Goal: Transaction & Acquisition: Book appointment/travel/reservation

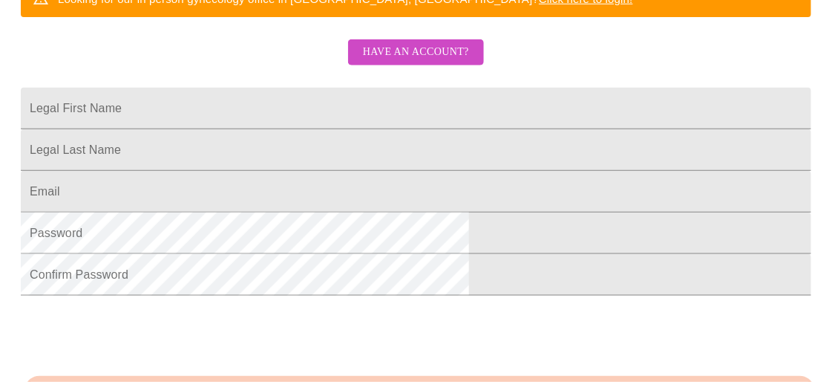
scroll to position [332, 0]
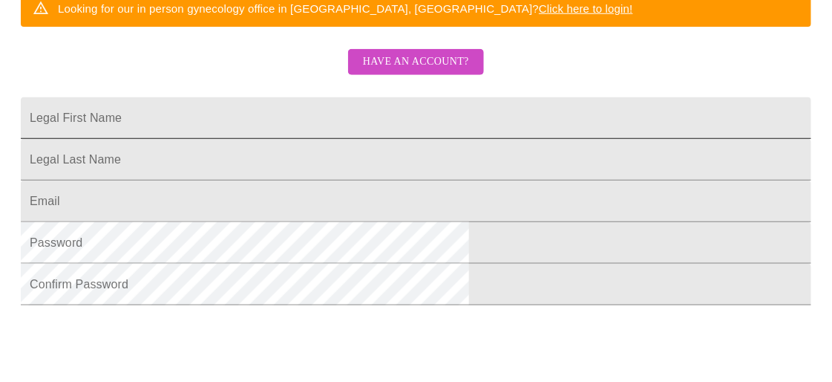
click at [267, 139] on input "Legal First Name" at bounding box center [416, 118] width 791 height 42
type input "r"
type input "[PERSON_NAME]"
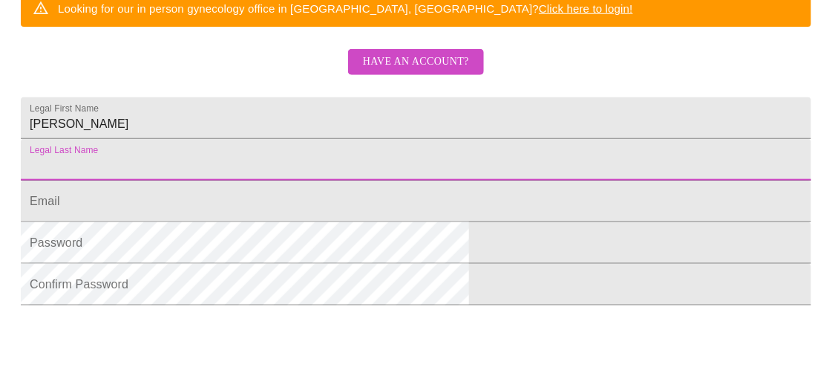
click at [273, 180] on input "Legal First Name" at bounding box center [416, 160] width 791 height 42
type input "[PERSON_NAME]"
click at [232, 222] on input "Legal First Name" at bounding box center [416, 201] width 791 height 42
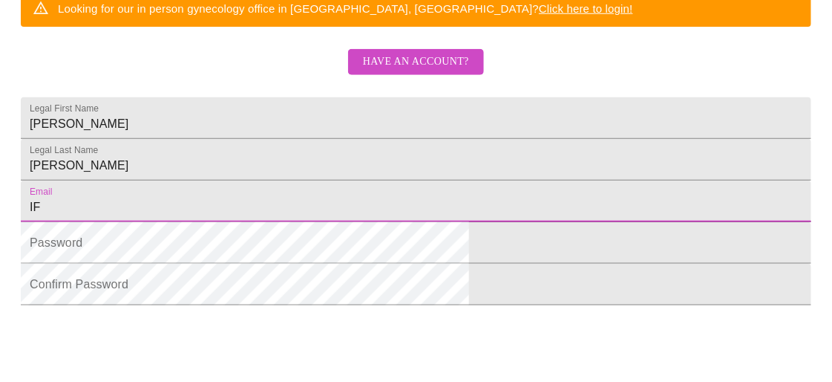
type input "I"
type input "[EMAIL_ADDRESS][DOMAIN_NAME]"
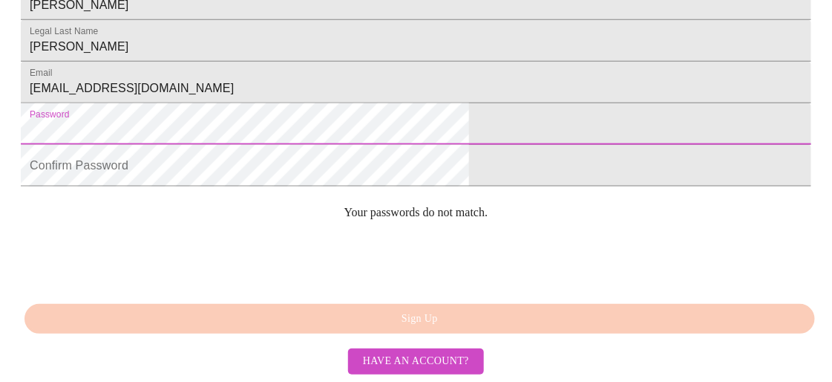
scroll to position [518, 0]
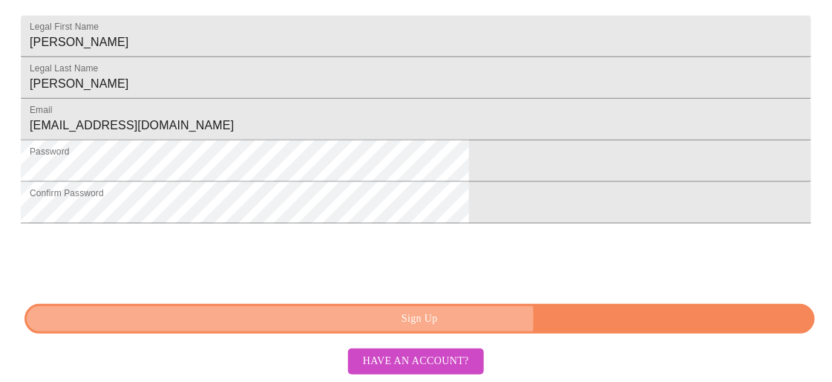
click at [451, 320] on span "Sign Up" at bounding box center [420, 319] width 757 height 19
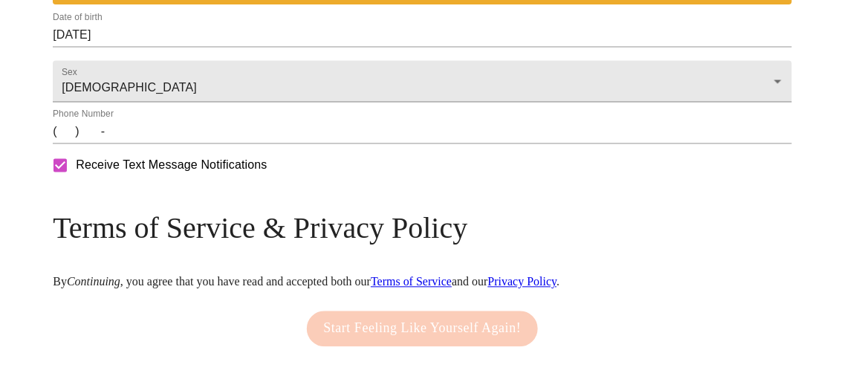
scroll to position [760, 0]
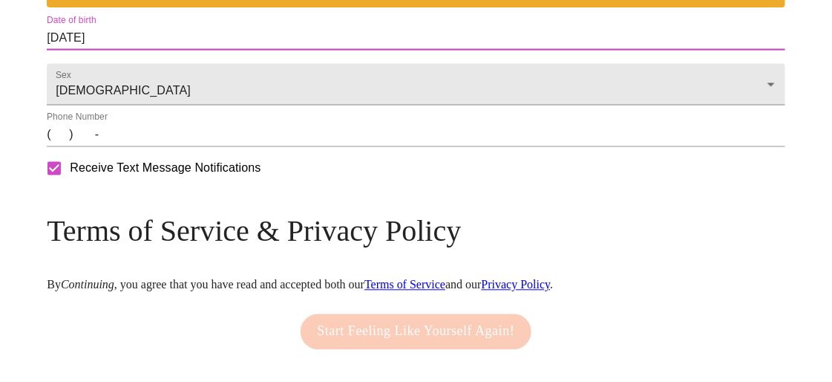
drag, startPoint x: 203, startPoint y: 94, endPoint x: 151, endPoint y: 101, distance: 51.7
click at [151, 50] on input "[DATE]" at bounding box center [416, 39] width 739 height 24
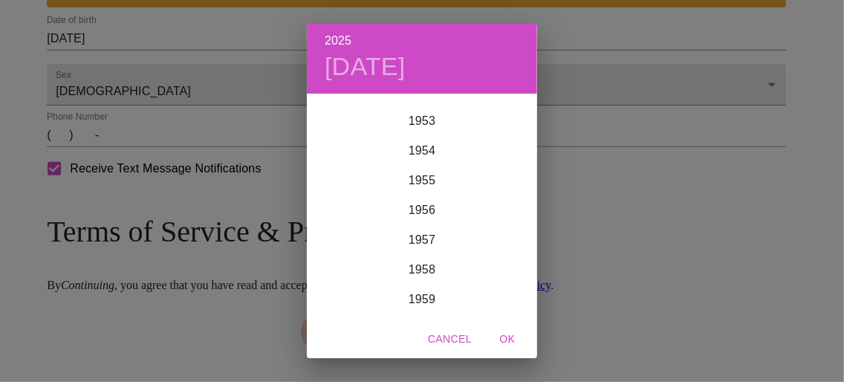
scroll to position [1455, 0]
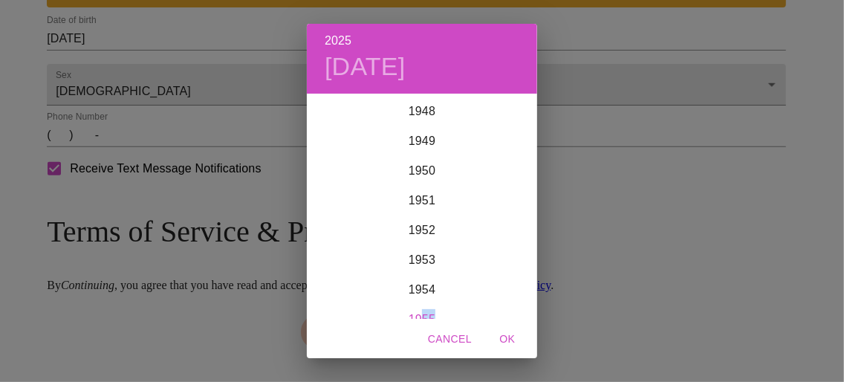
drag, startPoint x: 411, startPoint y: 310, endPoint x: 426, endPoint y: 308, distance: 15.0
click at [426, 308] on div "1955" at bounding box center [422, 319] width 230 height 30
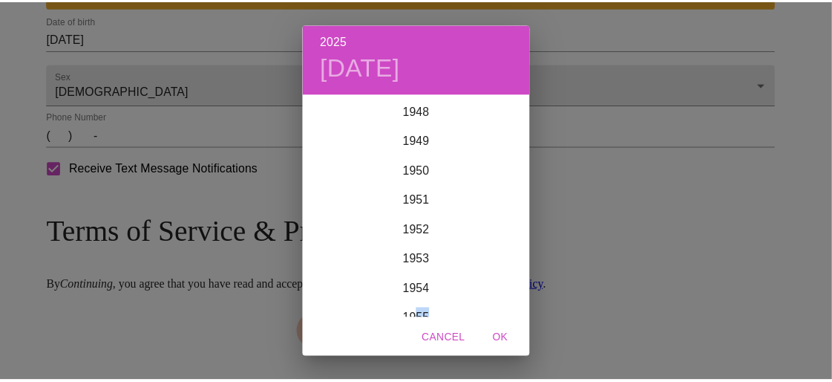
scroll to position [0, 0]
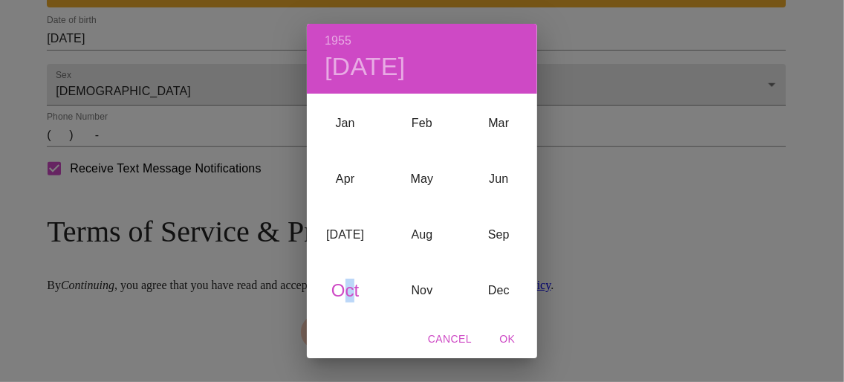
drag, startPoint x: 339, startPoint y: 288, endPoint x: 347, endPoint y: 286, distance: 7.8
click at [347, 286] on div "Oct" at bounding box center [345, 291] width 76 height 56
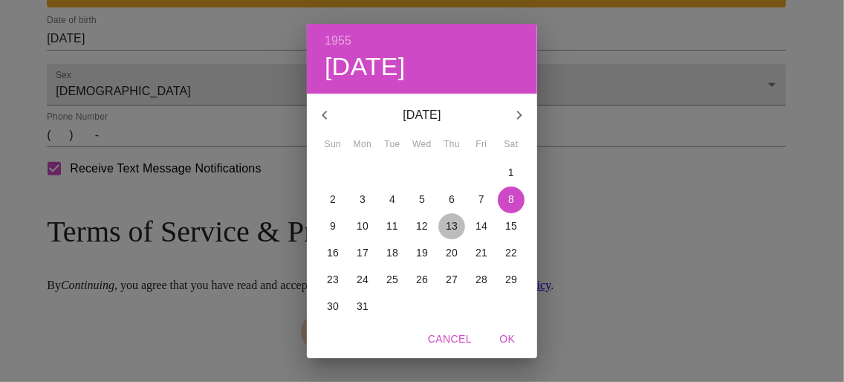
click at [446, 221] on p "13" at bounding box center [452, 225] width 12 height 15
click at [443, 114] on p "[DATE]" at bounding box center [421, 115] width 159 height 18
click at [519, 334] on span "OK" at bounding box center [507, 339] width 36 height 19
type input "[DATE]"
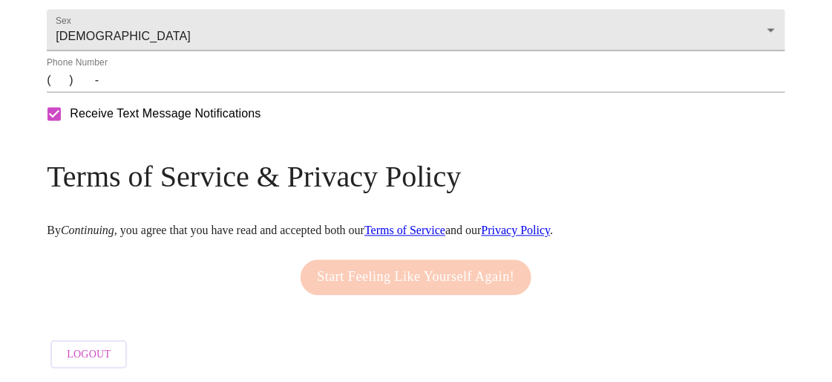
scroll to position [834, 0]
click at [472, 288] on div "Start Feeling Like Yourself Again!" at bounding box center [416, 277] width 239 height 50
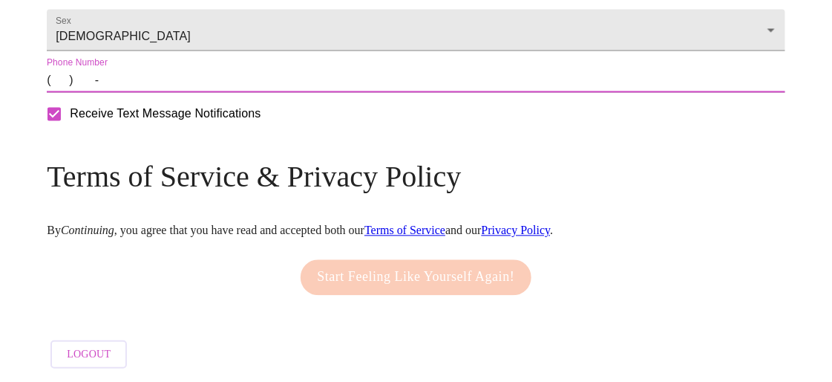
drag, startPoint x: 146, startPoint y: 88, endPoint x: 384, endPoint y: 77, distance: 237.9
click at [169, 88] on input "(   )    -" at bounding box center [416, 81] width 739 height 24
drag, startPoint x: 151, startPoint y: 87, endPoint x: 160, endPoint y: 79, distance: 11.6
click at [151, 85] on input "(   )    -" at bounding box center [416, 81] width 739 height 24
click at [169, 93] on input "(   )    -" at bounding box center [416, 81] width 739 height 24
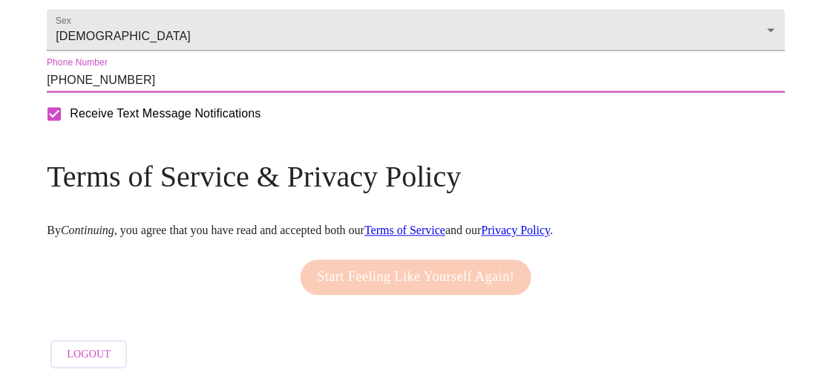
type input "[PHONE_NUMBER]"
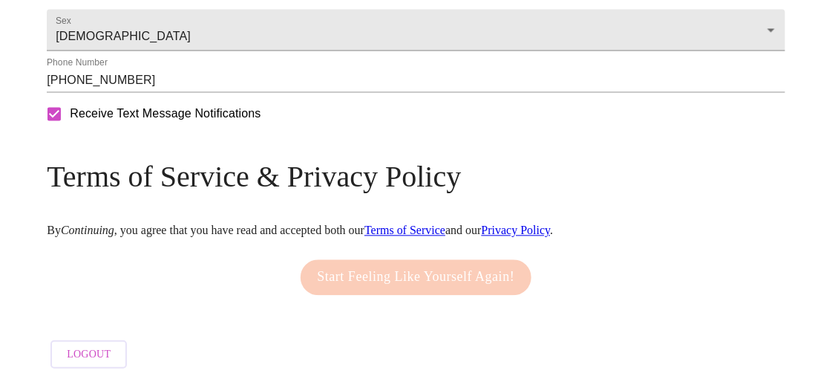
click at [383, 295] on div "Start Feeling Like Yourself Again!" at bounding box center [416, 277] width 239 height 50
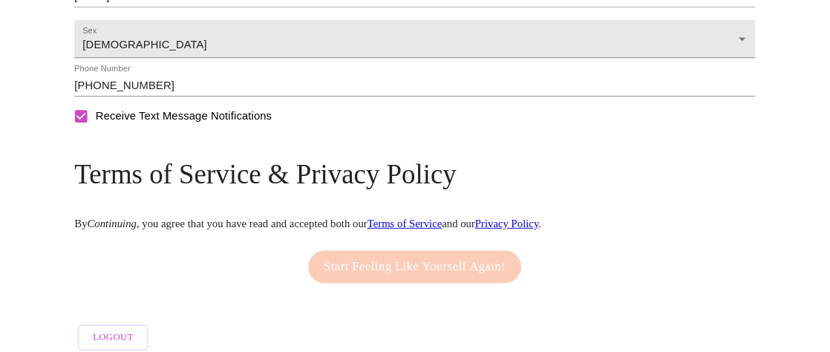
scroll to position [855, 0]
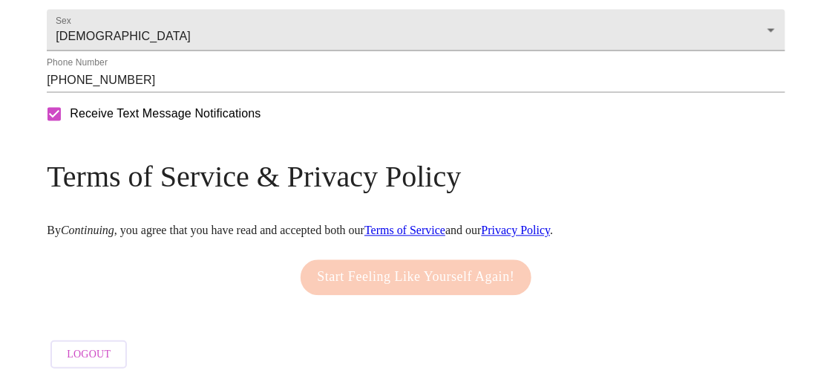
click at [378, 268] on div "Start Feeling Like Yourself Again!" at bounding box center [416, 277] width 239 height 50
click at [379, 267] on div "Start Feeling Like Yourself Again!" at bounding box center [416, 277] width 239 height 50
drag, startPoint x: 393, startPoint y: 261, endPoint x: 454, endPoint y: 255, distance: 61.2
click at [405, 254] on div "Start Feeling Like Yourself Again!" at bounding box center [416, 277] width 239 height 50
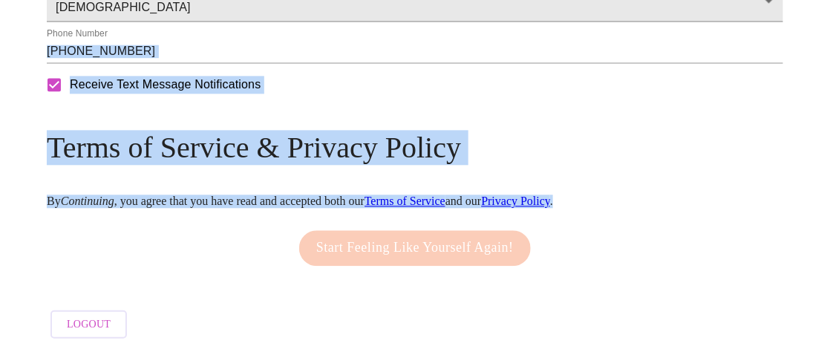
drag, startPoint x: 656, startPoint y: 267, endPoint x: 642, endPoint y: 72, distance: 195.0
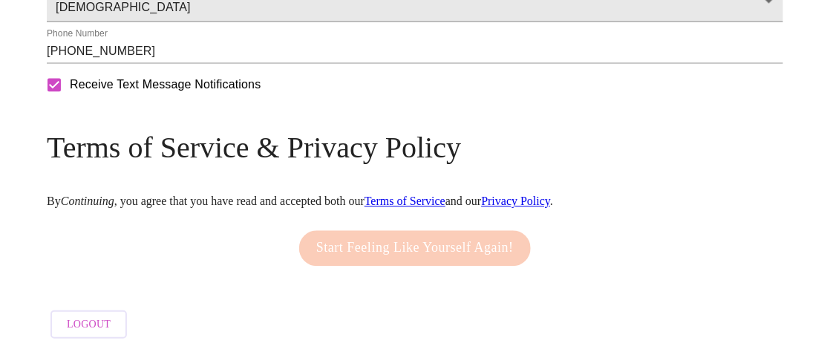
click at [492, 269] on div "Start Feeling Like Yourself Again!" at bounding box center [415, 248] width 239 height 50
click at [490, 271] on div "Start Feeling Like Yourself Again!" at bounding box center [415, 248] width 239 height 50
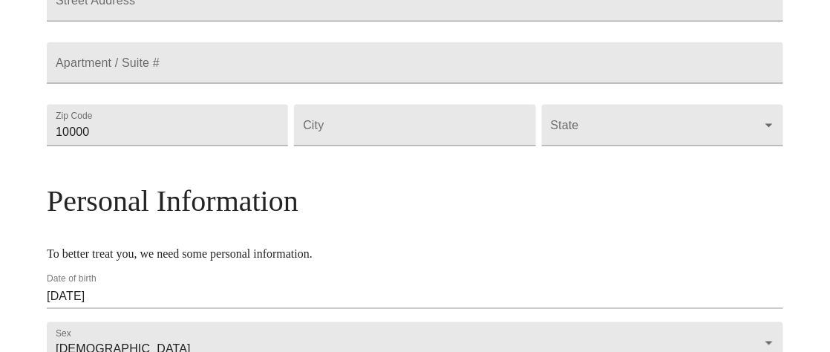
scroll to position [429, 0]
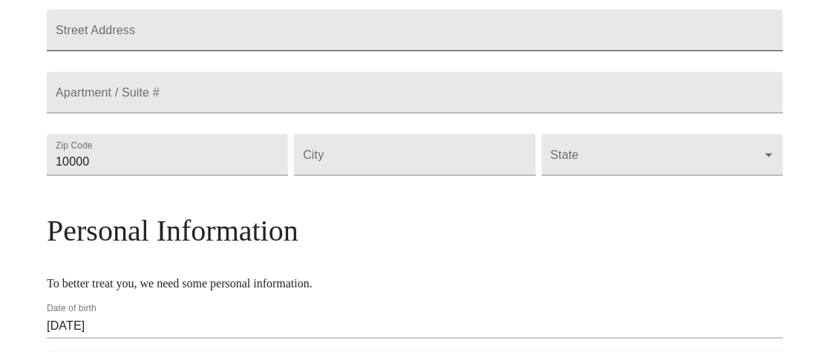
drag, startPoint x: 235, startPoint y: 60, endPoint x: 245, endPoint y: 57, distance: 10.1
click at [237, 51] on input "Street Address" at bounding box center [415, 31] width 737 height 42
type input "1"
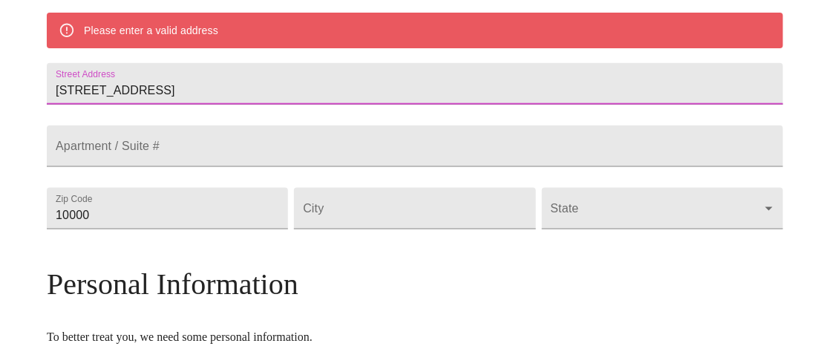
scroll to position [356, 0]
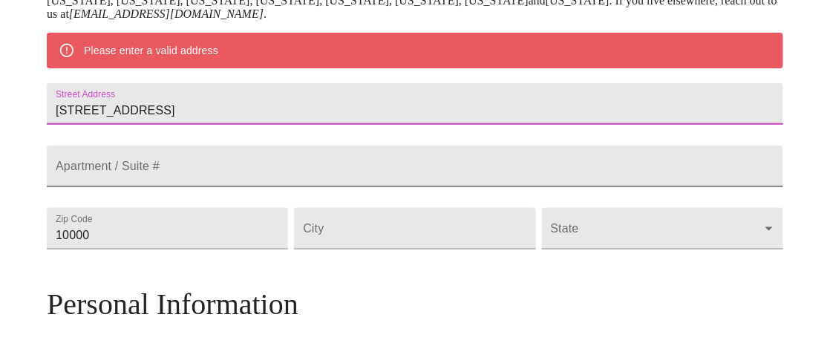
type input "[STREET_ADDRESS]"
drag, startPoint x: 153, startPoint y: 215, endPoint x: 179, endPoint y: 207, distance: 27.2
click at [173, 187] on input "Street Address" at bounding box center [415, 167] width 737 height 42
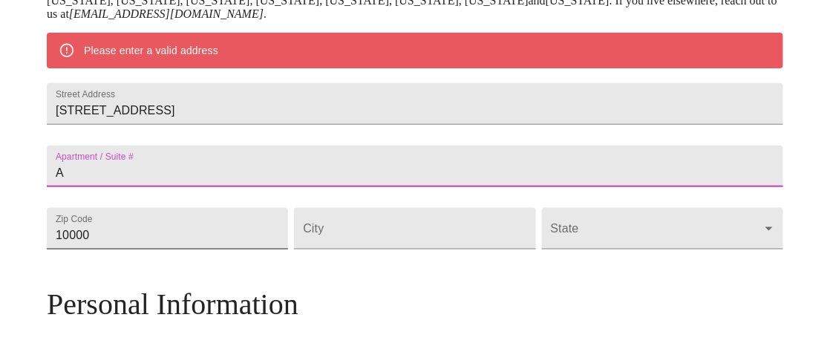
type input "A"
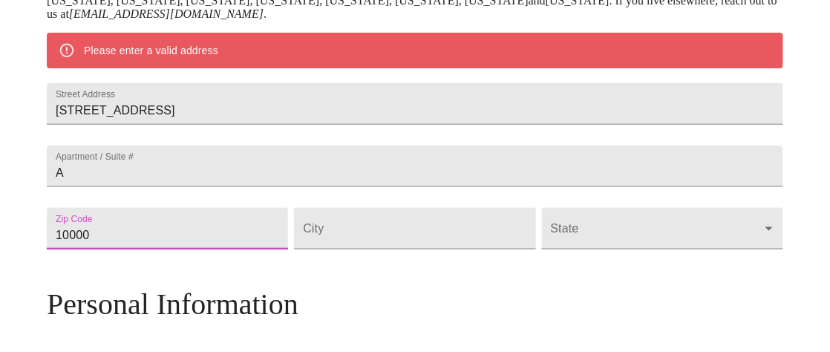
drag, startPoint x: 181, startPoint y: 294, endPoint x: 135, endPoint y: 296, distance: 46.1
click at [140, 249] on input "10000" at bounding box center [167, 229] width 241 height 42
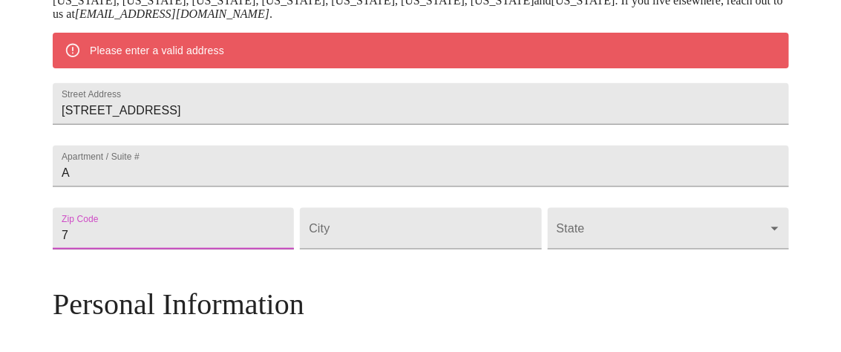
scroll to position [365, 0]
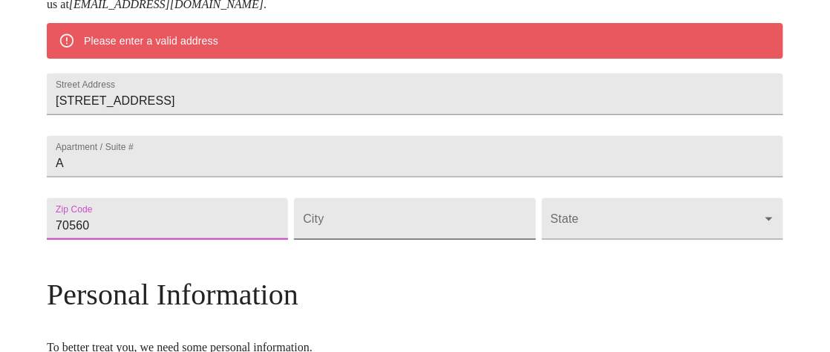
type input "70560"
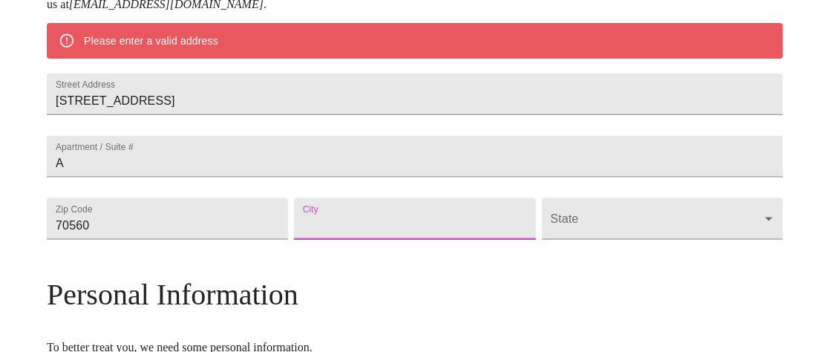
click at [464, 240] on input "Street Address" at bounding box center [414, 219] width 241 height 42
type input "new iberia"
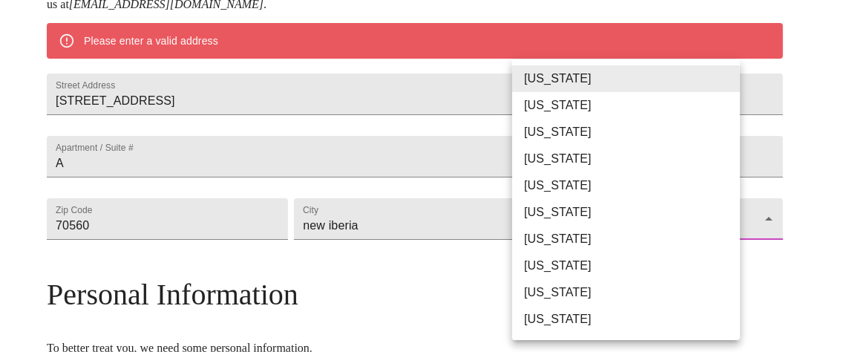
drag, startPoint x: 585, startPoint y: 261, endPoint x: 596, endPoint y: 266, distance: 12.0
click at [595, 265] on body "MyMenopauseRx Welcome to MyMenopauseRx Since it's your first time here, you'll …" at bounding box center [420, 211] width 829 height 1141
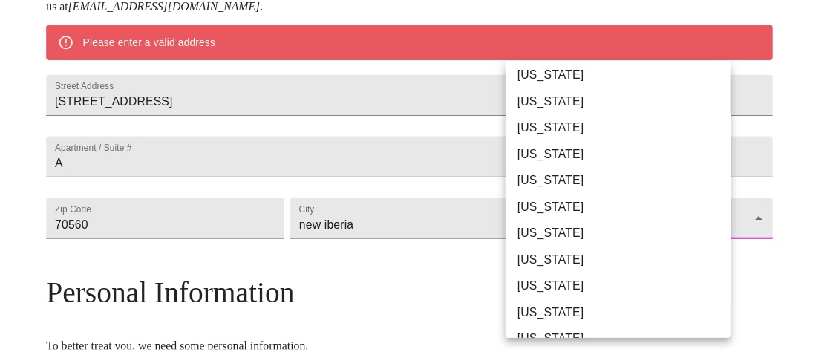
scroll to position [227, 0]
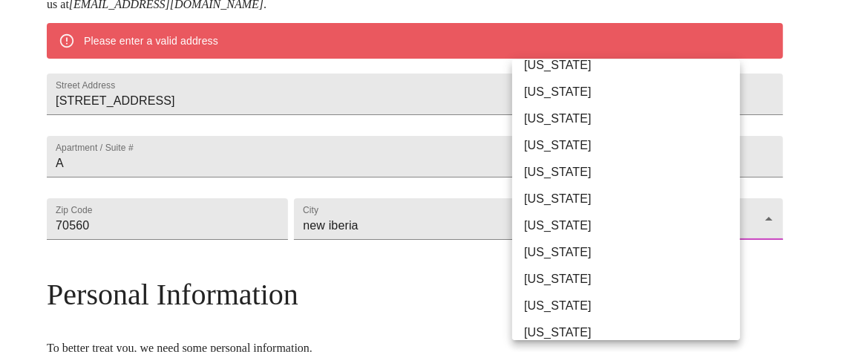
click at [575, 308] on li "[US_STATE]" at bounding box center [631, 306] width 239 height 27
type input "[US_STATE]"
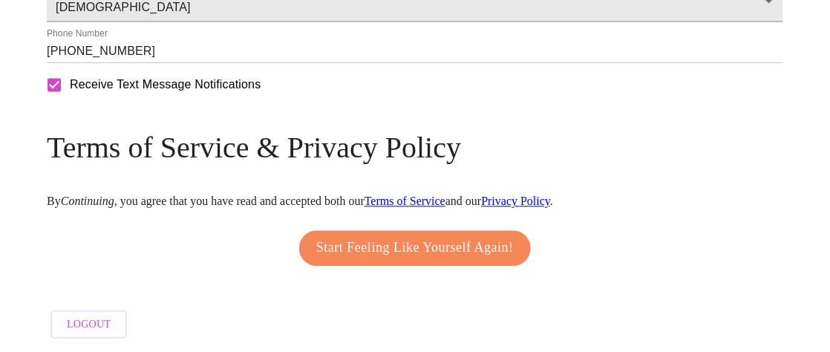
scroll to position [842, 0]
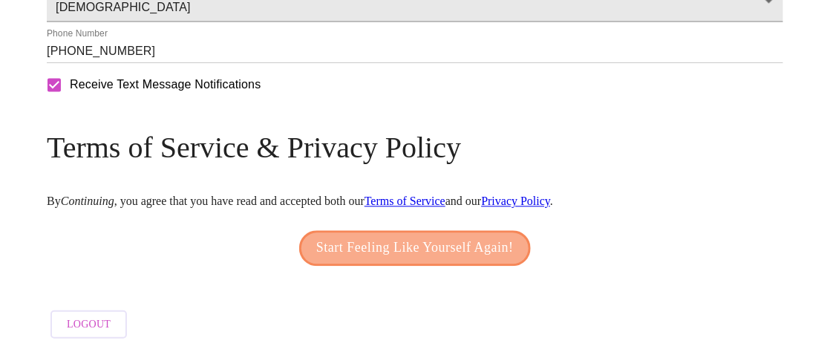
drag, startPoint x: 379, startPoint y: 238, endPoint x: 366, endPoint y: 223, distance: 20.1
click at [378, 238] on span "Start Feeling Like Yourself Again!" at bounding box center [415, 248] width 198 height 24
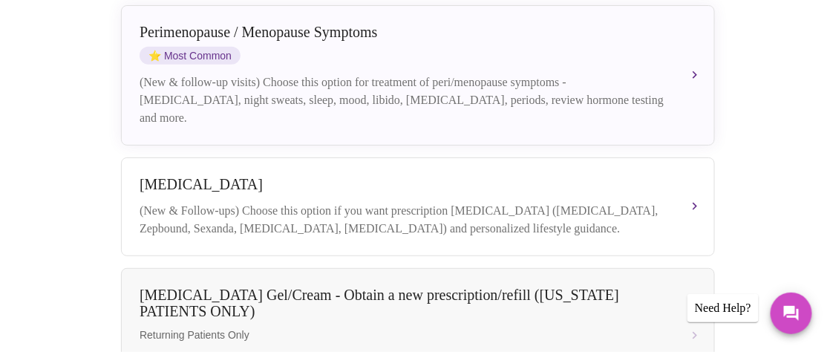
scroll to position [280, 0]
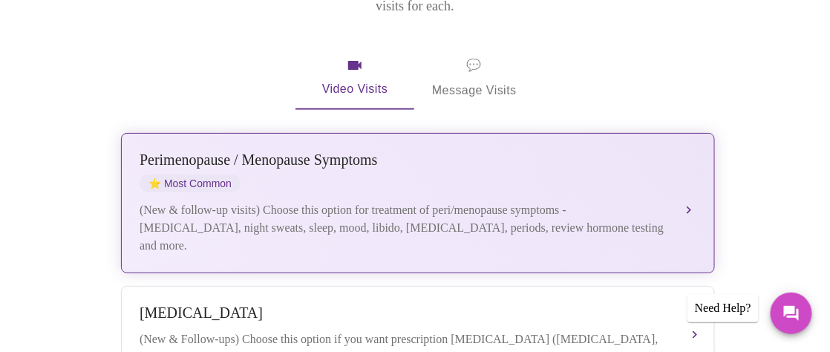
click at [690, 181] on button "[MEDICAL_DATA] / Menopause Symptoms ⭐ Most Common (New & follow-up visits) Choo…" at bounding box center [418, 203] width 594 height 140
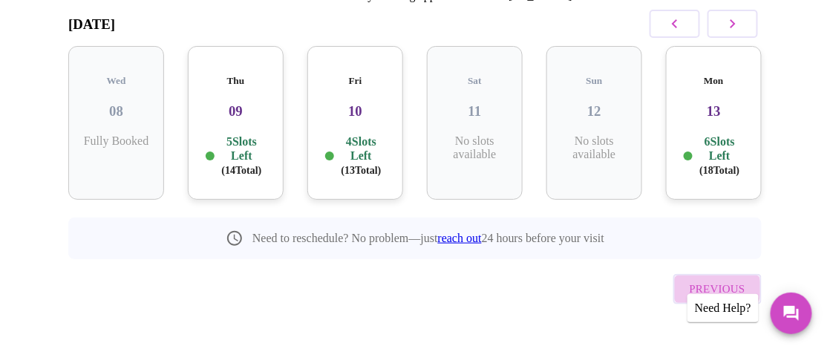
click at [717, 279] on span "Previous" at bounding box center [718, 288] width 56 height 19
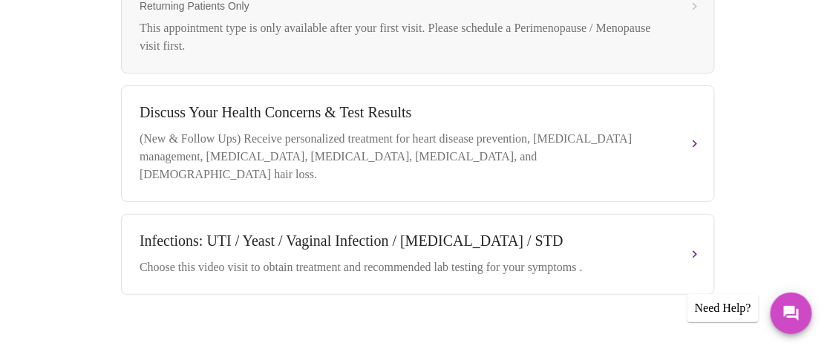
scroll to position [745, 0]
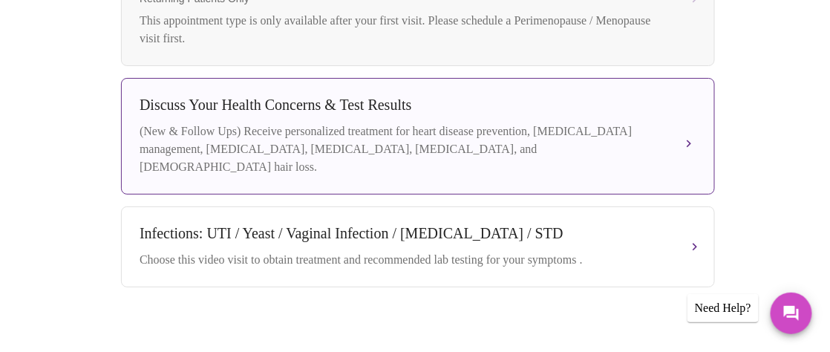
click at [691, 131] on button "Discuss Your Health Concerns & Test Results (New & Follow Ups) Receive personal…" at bounding box center [418, 136] width 594 height 117
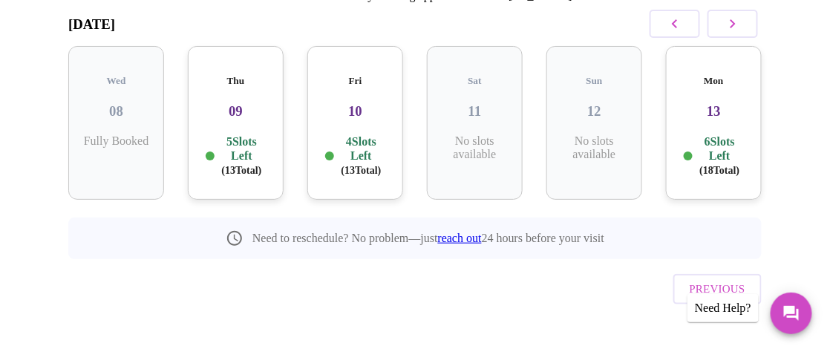
click at [683, 302] on div "Select a Provider (optional) Any Any Select an Insurance Provider (optional) An…" at bounding box center [414, 129] width 729 height 440
click at [711, 301] on div "Need Help?" at bounding box center [723, 308] width 71 height 28
click at [228, 103] on h3 "09" at bounding box center [236, 111] width 72 height 16
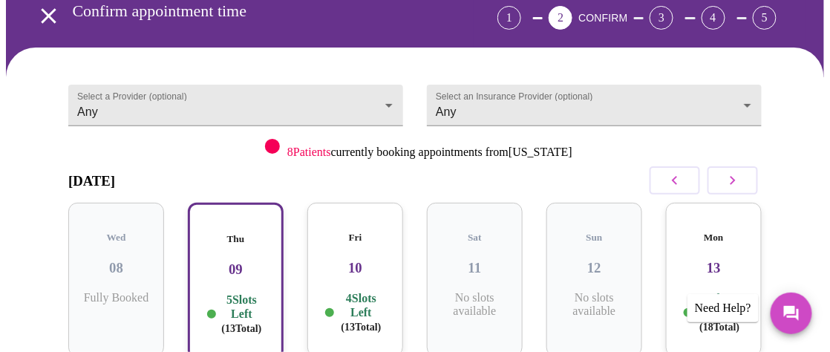
scroll to position [93, 0]
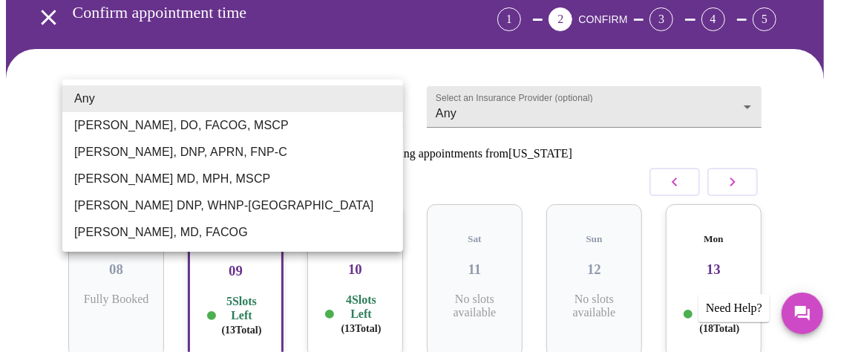
click at [390, 95] on body "MyMenopauseRx Appointments Messaging Labs Uploads Medications Community Refer a…" at bounding box center [420, 332] width 829 height 838
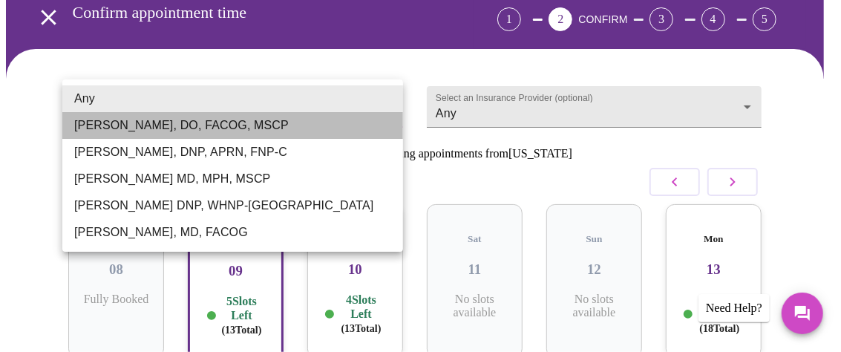
click at [215, 128] on li "[PERSON_NAME], DO, FACOG, MSCP" at bounding box center [232, 125] width 341 height 27
type input "[PERSON_NAME], DO, FACOG, MSCP"
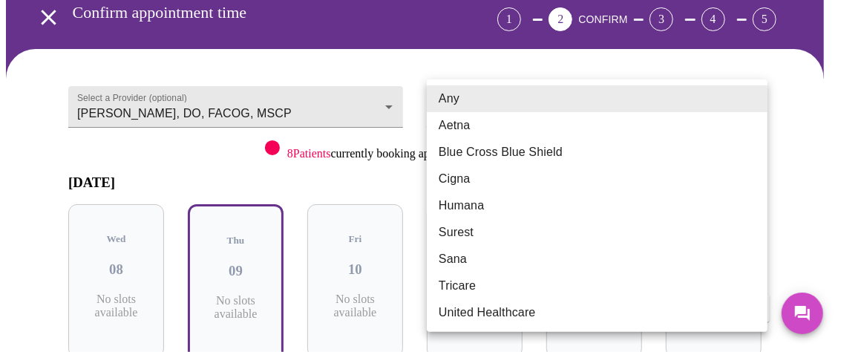
click at [754, 99] on body "MyMenopauseRx Appointments Messaging Labs Uploads Medications Community Refer a…" at bounding box center [420, 226] width 829 height 627
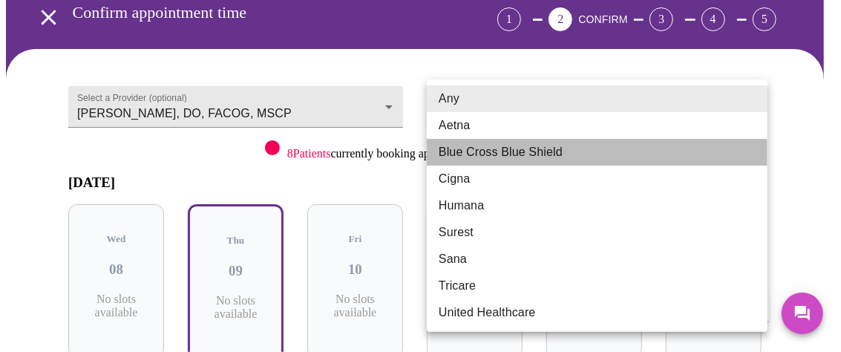
click at [506, 157] on li "Blue Cross Blue Shield" at bounding box center [597, 152] width 341 height 27
type input "Blue Cross Blue Shield"
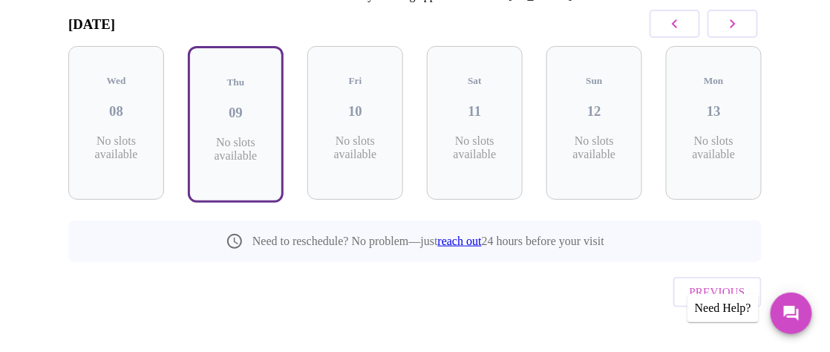
scroll to position [0, 0]
